Goal: Transaction & Acquisition: Purchase product/service

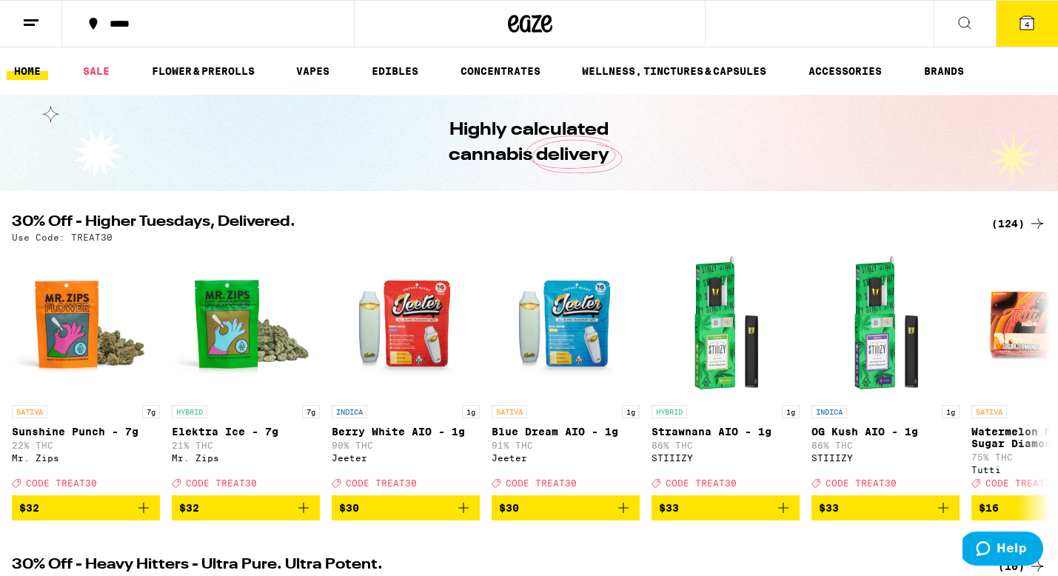
click at [1006, 220] on div "(124)" at bounding box center [1019, 224] width 55 height 18
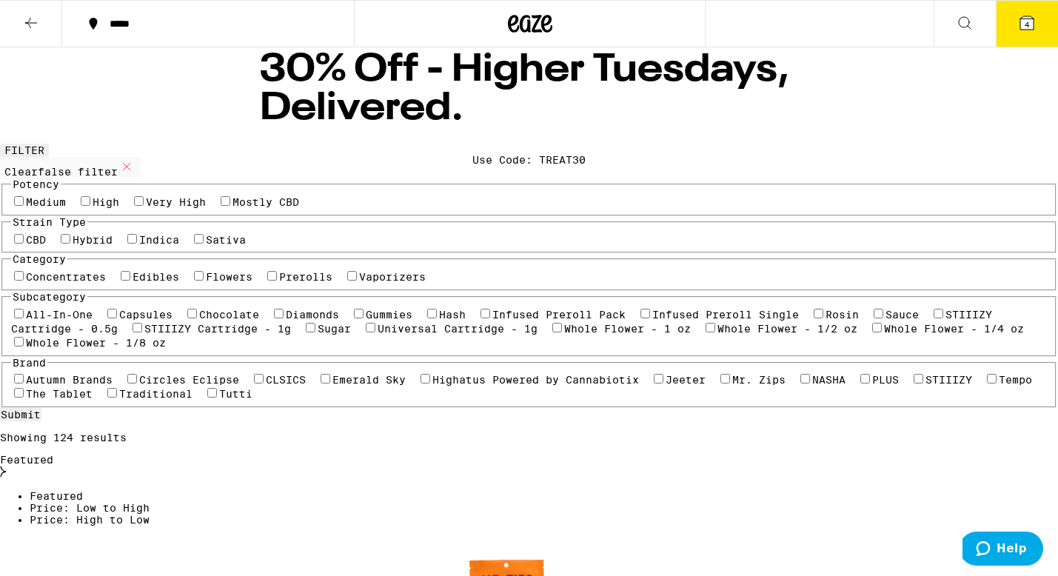
click at [179, 283] on label "Edibles" at bounding box center [156, 277] width 47 height 12
click at [130, 281] on input "Edibles" at bounding box center [126, 276] width 10 height 10
checkbox input "true"
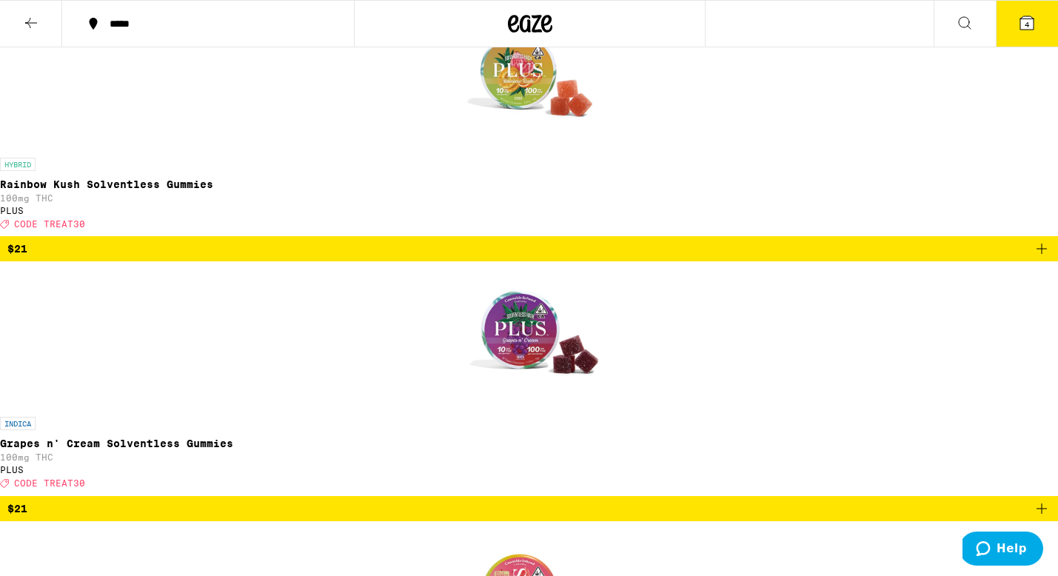
scroll to position [497, 0]
